Goal: Navigation & Orientation: Find specific page/section

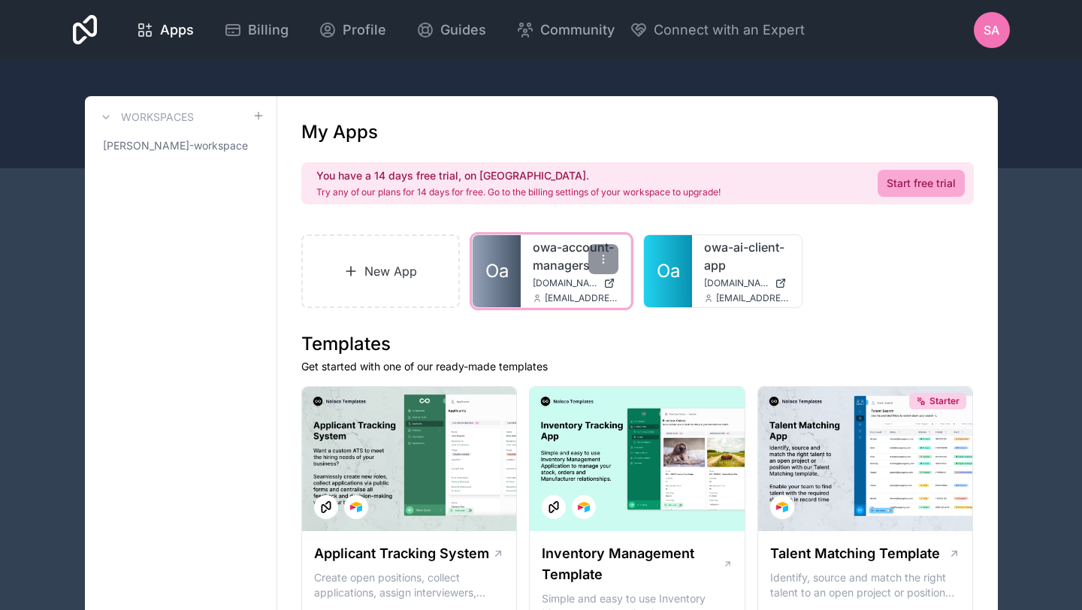
click at [542, 269] on link "owa-account-managers" at bounding box center [576, 256] width 86 height 36
click at [539, 291] on div "owa-account-managers owa-account-managers.noloco.co operations@otherwayaround.co" at bounding box center [576, 271] width 110 height 72
click at [528, 250] on div "owa-account-managers owa-account-managers.noloco.co operations@otherwayaround.co" at bounding box center [576, 271] width 110 height 72
click at [549, 270] on link "owa-account-managers" at bounding box center [576, 256] width 86 height 36
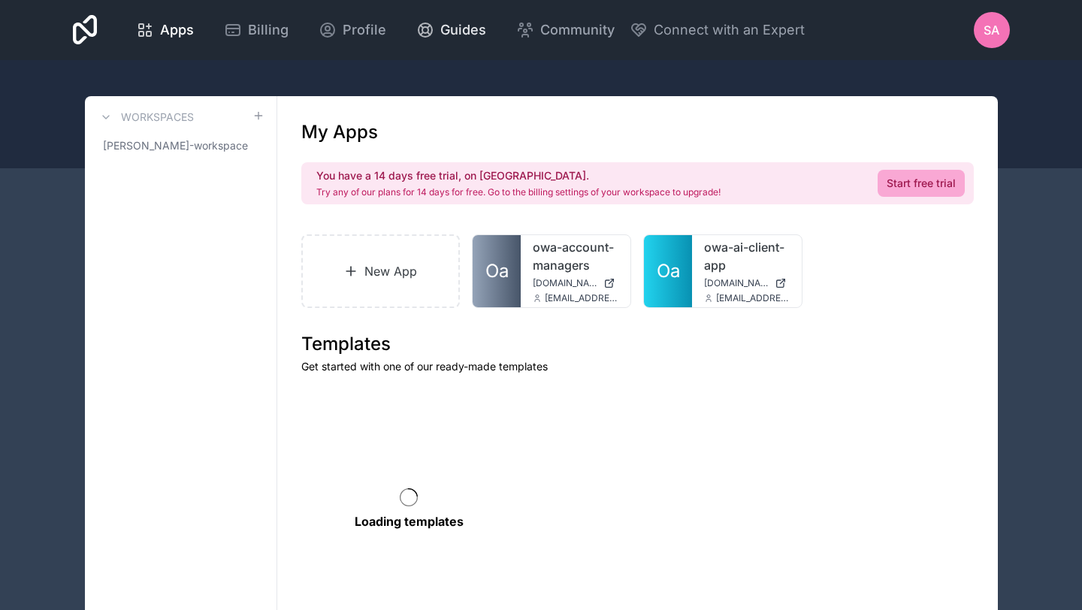
click at [452, 22] on span "Guides" at bounding box center [463, 30] width 46 height 21
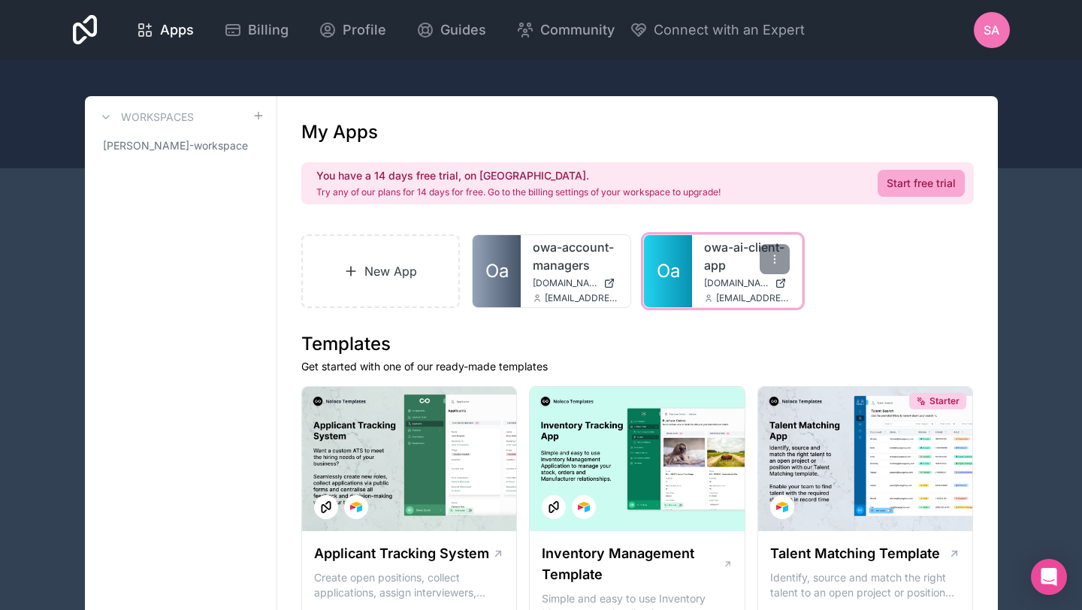
click at [721, 249] on link "owa-ai-client-app" at bounding box center [747, 256] width 86 height 36
